Goal: Transaction & Acquisition: Purchase product/service

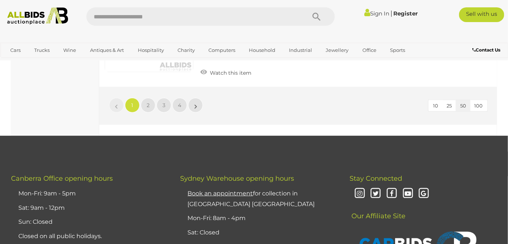
scroll to position [5675, 0]
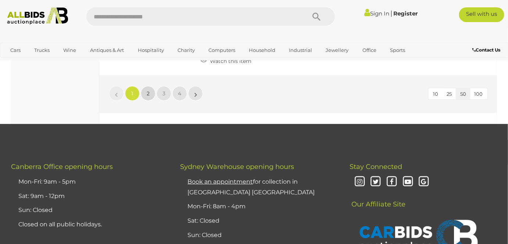
click at [147, 90] on span "2" at bounding box center [148, 93] width 3 height 7
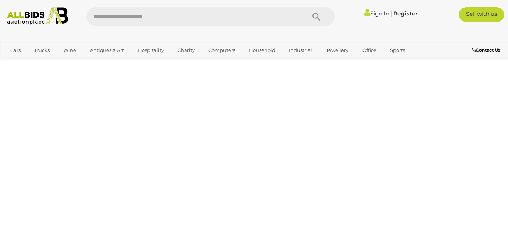
scroll to position [38, 0]
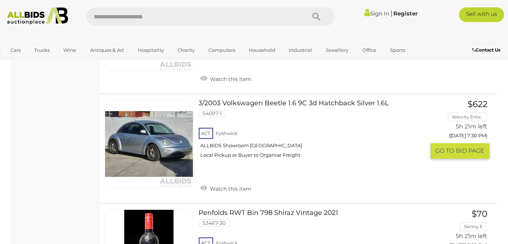
scroll to position [2378, 0]
click at [159, 136] on link at bounding box center [149, 143] width 89 height 89
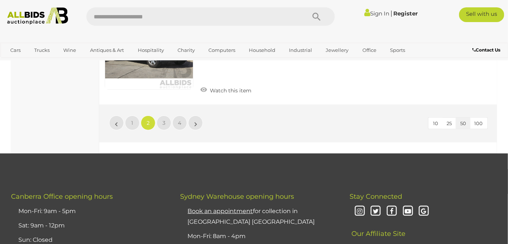
scroll to position [5587, 0]
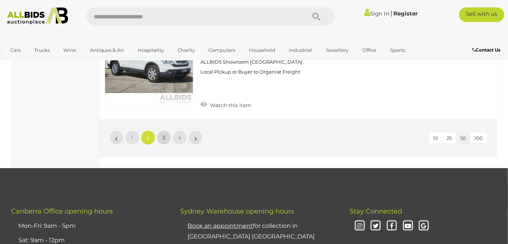
click at [163, 135] on span "3" at bounding box center [164, 137] width 3 height 7
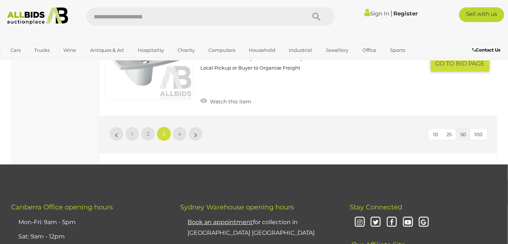
scroll to position [5602, 0]
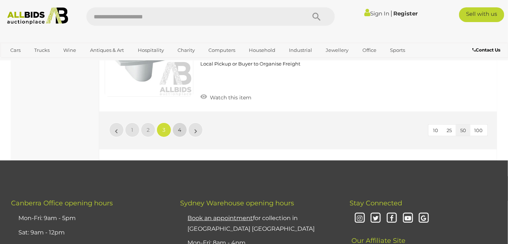
click at [180, 128] on span "4" at bounding box center [179, 130] width 3 height 7
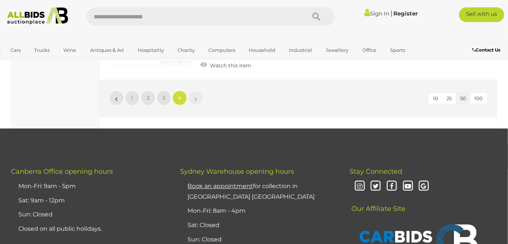
scroll to position [2545, 0]
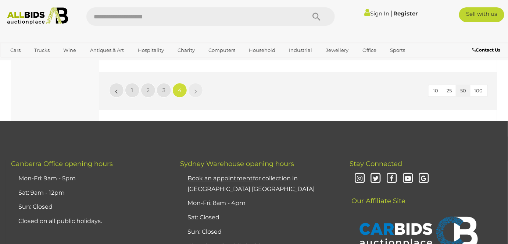
click at [196, 90] on li "»" at bounding box center [196, 90] width 14 height 15
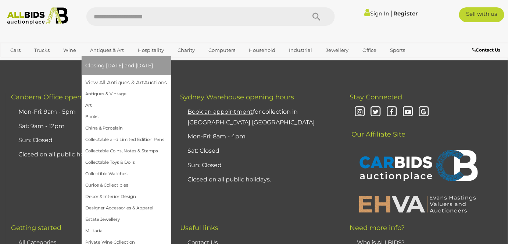
scroll to position [2612, 0]
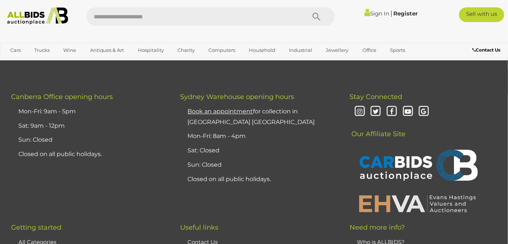
scroll to position [38, 0]
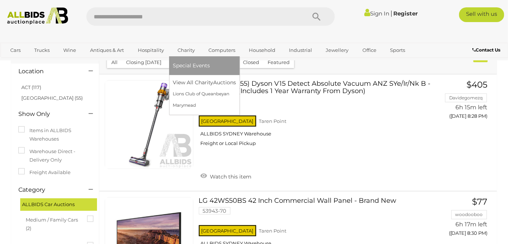
click at [182, 50] on link "Charity" at bounding box center [186, 50] width 27 height 12
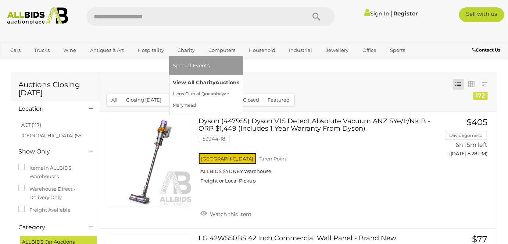
click at [196, 85] on link "View All Charity Auctions" at bounding box center [206, 82] width 67 height 11
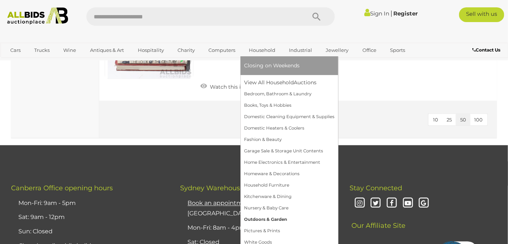
scroll to position [1270, 0]
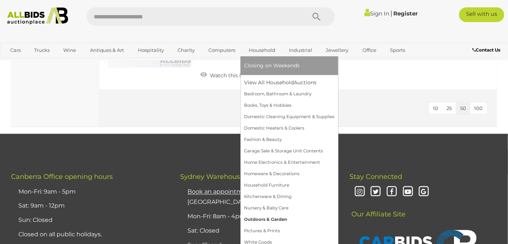
click at [274, 221] on link "Outdoors & Garden" at bounding box center [289, 219] width 90 height 11
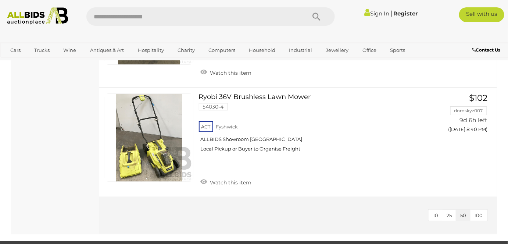
scroll to position [1772, 0]
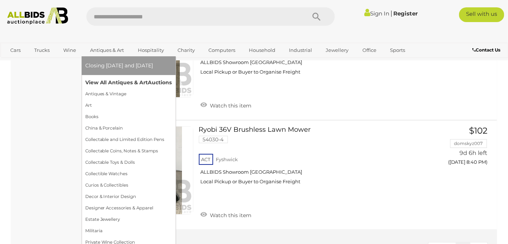
click at [110, 83] on link "View All Antiques & Art Auctions" at bounding box center [128, 82] width 87 height 11
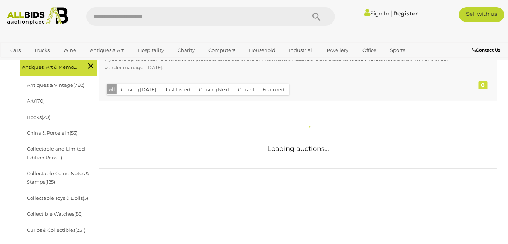
scroll to position [167, 0]
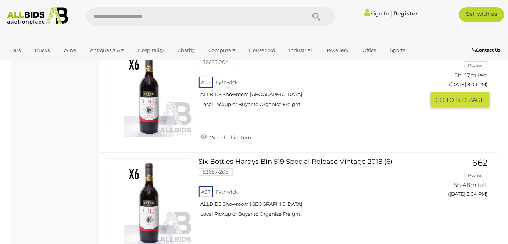
scroll to position [5672, 0]
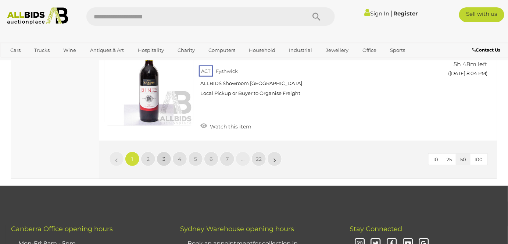
click at [164, 156] on span "3" at bounding box center [164, 159] width 3 height 7
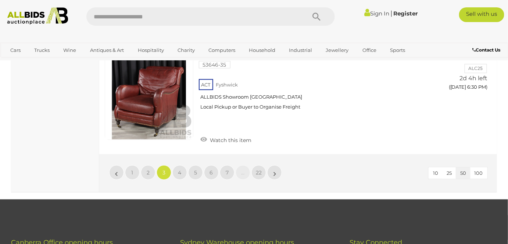
scroll to position [5781, 0]
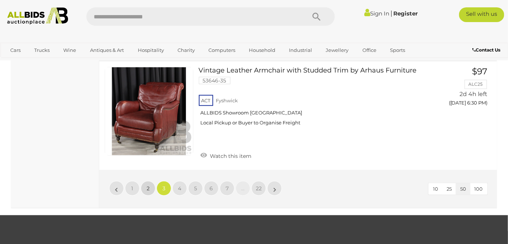
click at [149, 181] on link "2" at bounding box center [148, 188] width 15 height 15
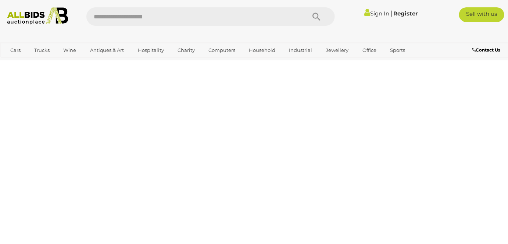
scroll to position [164, 0]
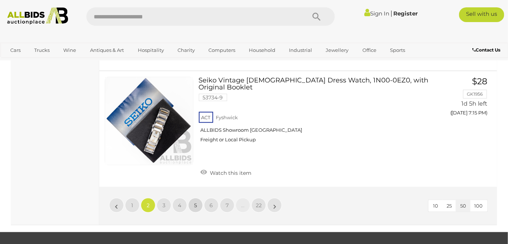
scroll to position [5848, 0]
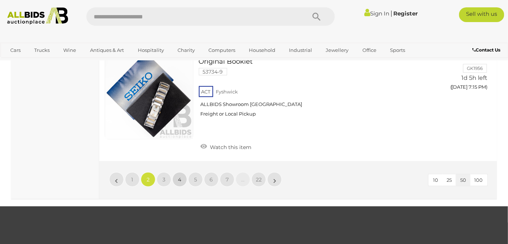
click at [183, 172] on link "4" at bounding box center [179, 179] width 15 height 15
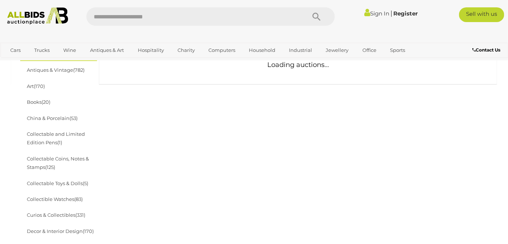
scroll to position [231, 0]
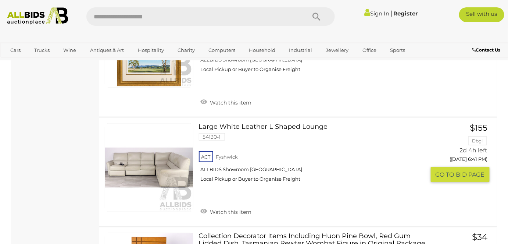
scroll to position [3039, 0]
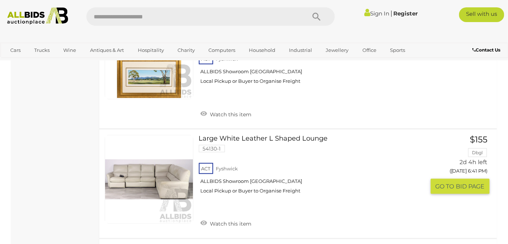
click at [156, 137] on link at bounding box center [149, 179] width 89 height 89
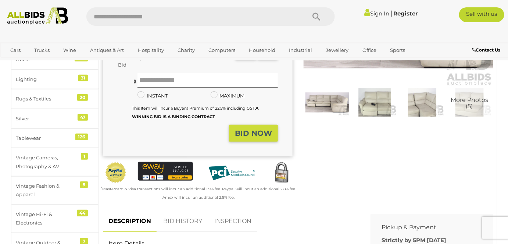
scroll to position [133, 0]
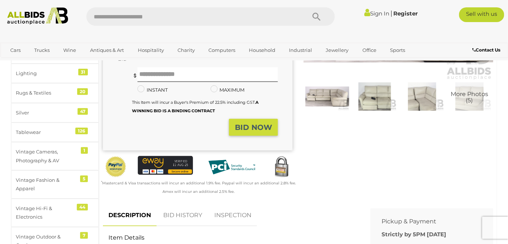
click at [316, 93] on img at bounding box center [328, 96] width 44 height 28
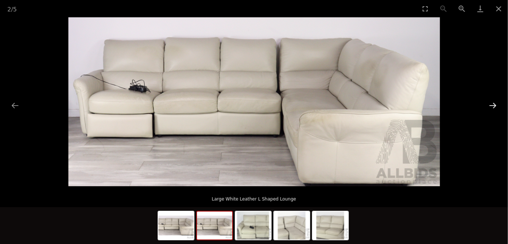
click at [495, 104] on button "Next slide" at bounding box center [492, 105] width 15 height 14
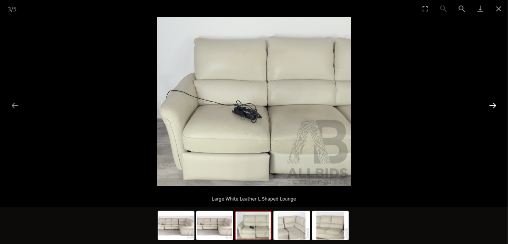
click at [495, 104] on button "Next slide" at bounding box center [492, 105] width 15 height 14
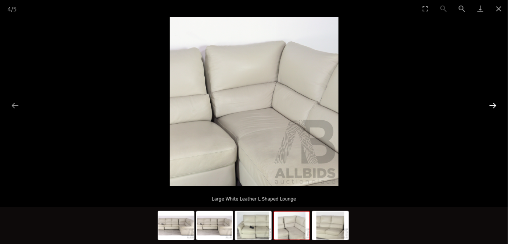
click at [495, 104] on button "Next slide" at bounding box center [492, 105] width 15 height 14
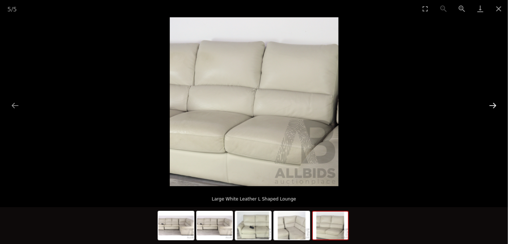
click at [495, 104] on button "Next slide" at bounding box center [492, 105] width 15 height 14
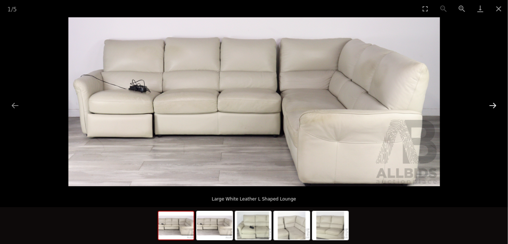
click at [495, 104] on button "Next slide" at bounding box center [492, 105] width 15 height 14
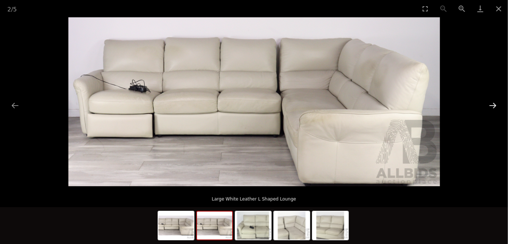
click at [495, 104] on button "Next slide" at bounding box center [492, 105] width 15 height 14
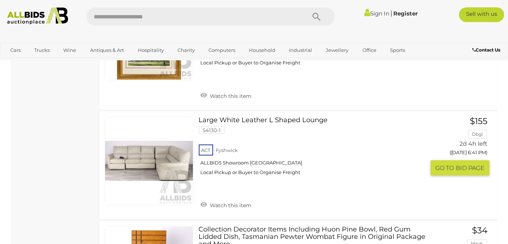
scroll to position [3057, 0]
click at [177, 119] on link at bounding box center [149, 161] width 89 height 89
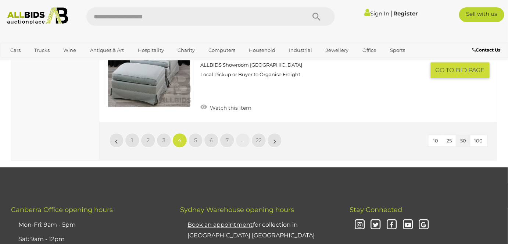
scroll to position [5966, 0]
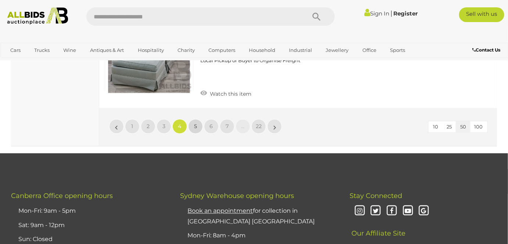
click at [195, 123] on span "5" at bounding box center [195, 126] width 3 height 7
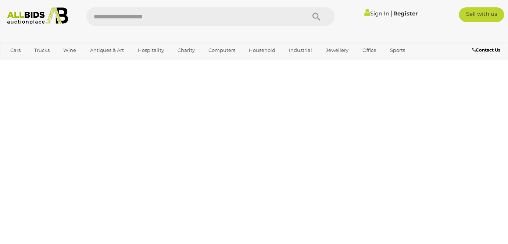
scroll to position [164, 0]
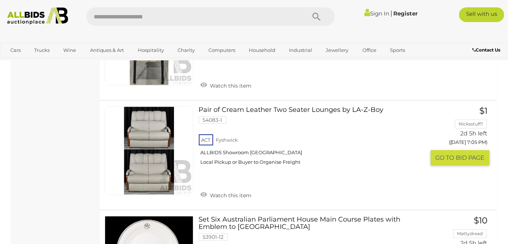
scroll to position [4544, 0]
click at [307, 106] on link "Pair of Cream Leather Two Seater Lounges by LA-Z-Boy 54083-1 ACT Fyshwick" at bounding box center [314, 138] width 221 height 64
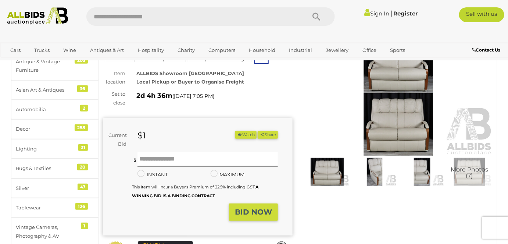
scroll to position [33, 0]
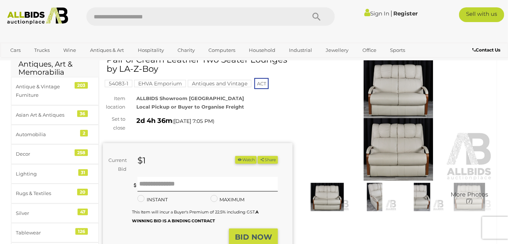
click at [379, 195] on img at bounding box center [375, 197] width 44 height 28
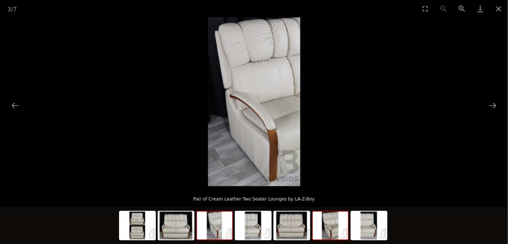
click at [331, 232] on img at bounding box center [330, 225] width 35 height 28
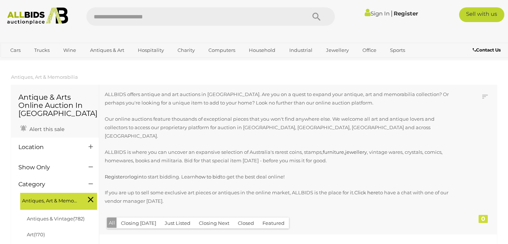
scroll to position [812, 0]
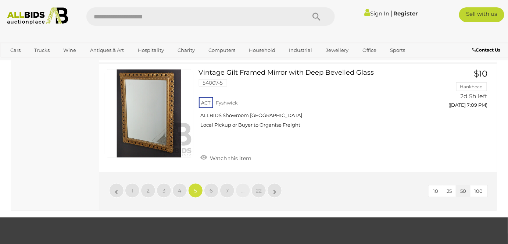
scroll to position [5877, 0]
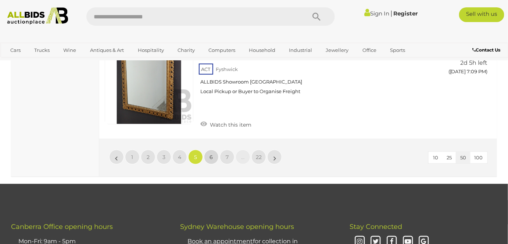
click at [209, 150] on link "6" at bounding box center [211, 157] width 15 height 15
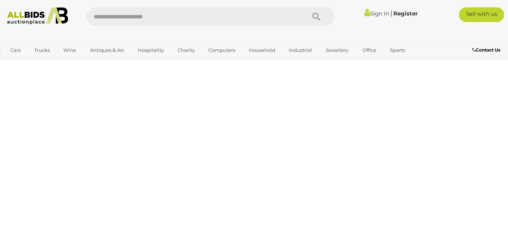
scroll to position [164, 0]
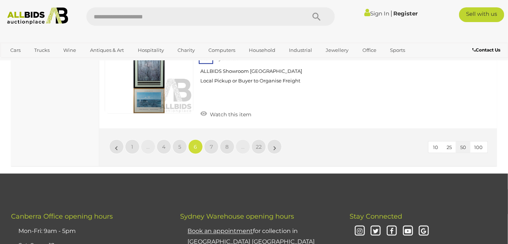
scroll to position [5848, 0]
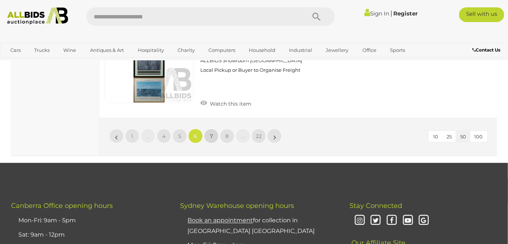
click at [217, 129] on link "7" at bounding box center [211, 136] width 15 height 15
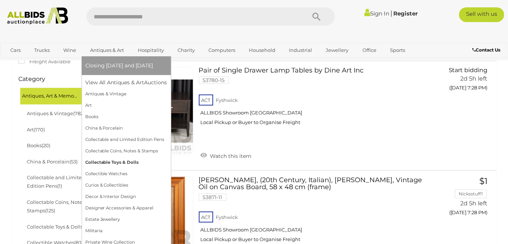
scroll to position [197, 0]
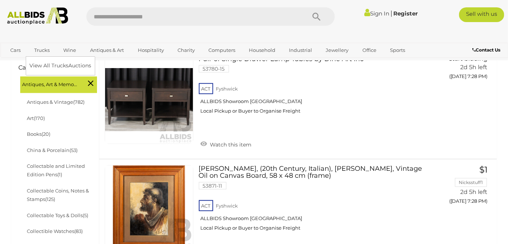
click at [41, 49] on link "Trucks" at bounding box center [41, 50] width 25 height 12
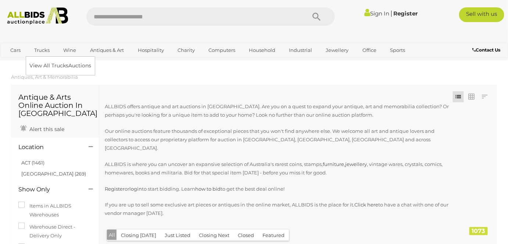
click at [47, 49] on link "Trucks" at bounding box center [41, 50] width 25 height 12
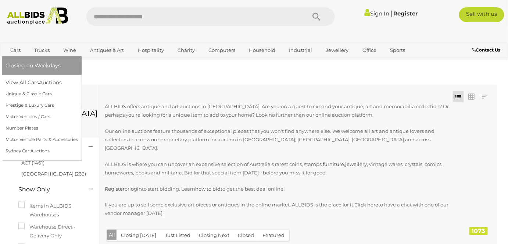
click at [19, 65] on span "Closing on Weekdays" at bounding box center [33, 65] width 55 height 7
